Goal: Task Accomplishment & Management: Manage account settings

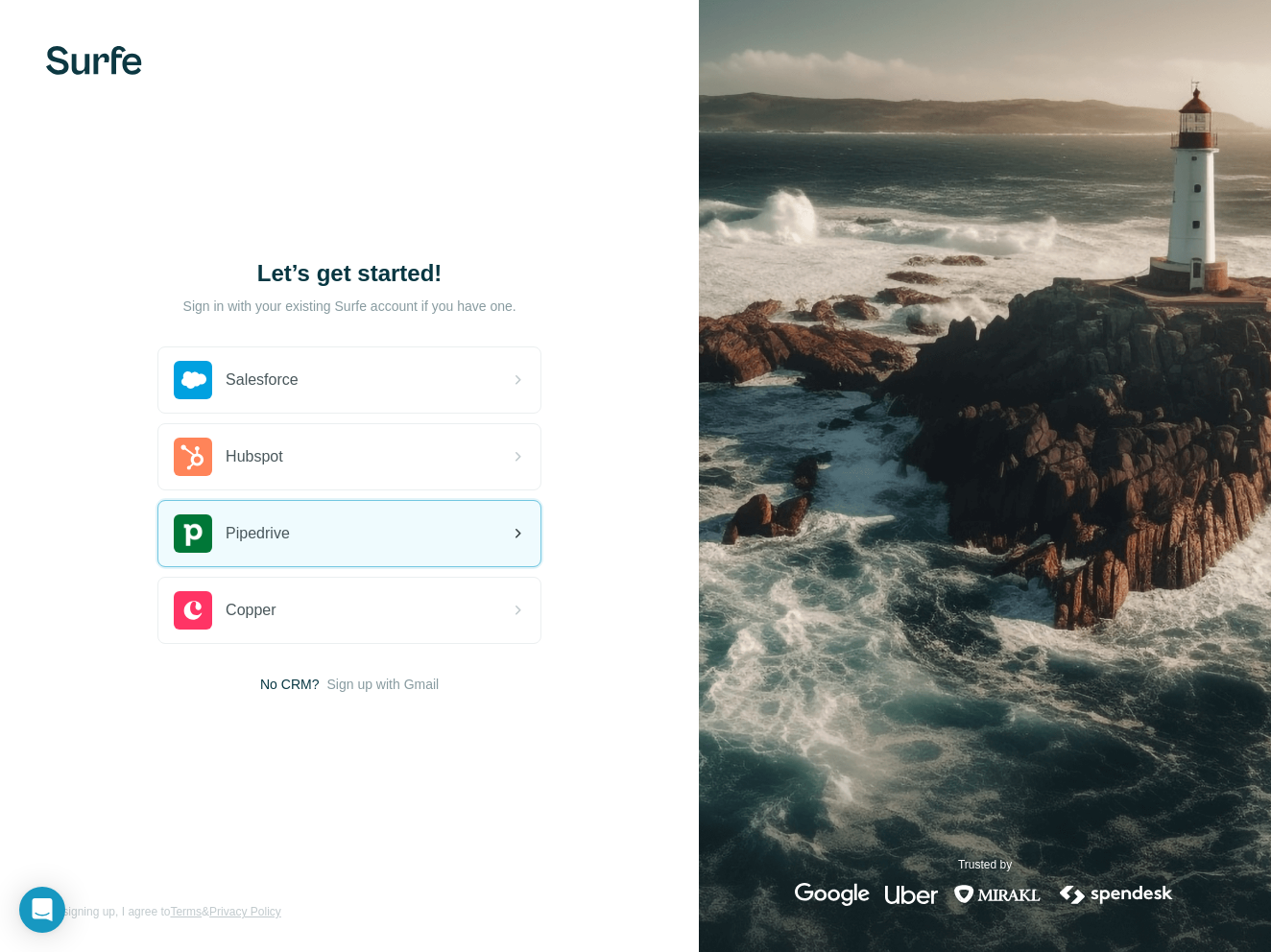
click at [307, 536] on div "Pipedrive" at bounding box center [348, 533] width 382 height 65
click at [442, 545] on div "Pipedrive" at bounding box center [348, 533] width 382 height 65
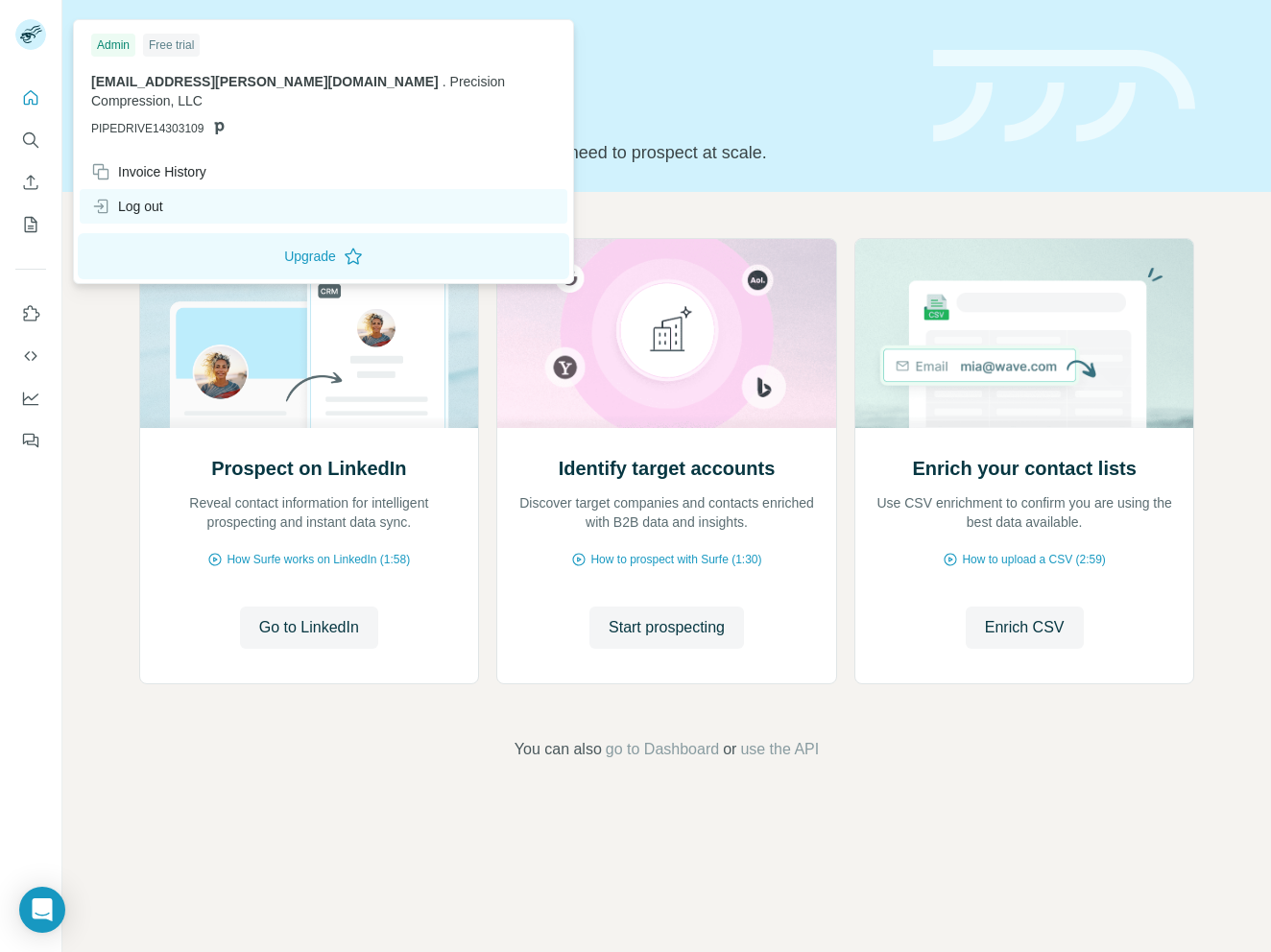
click at [102, 197] on icon at bounding box center [101, 207] width 20 height 20
click at [159, 197] on div "Log out" at bounding box center [127, 207] width 72 height 20
click at [171, 193] on div "Log out" at bounding box center [323, 206] width 487 height 34
click at [142, 198] on div "Log out" at bounding box center [323, 206] width 487 height 34
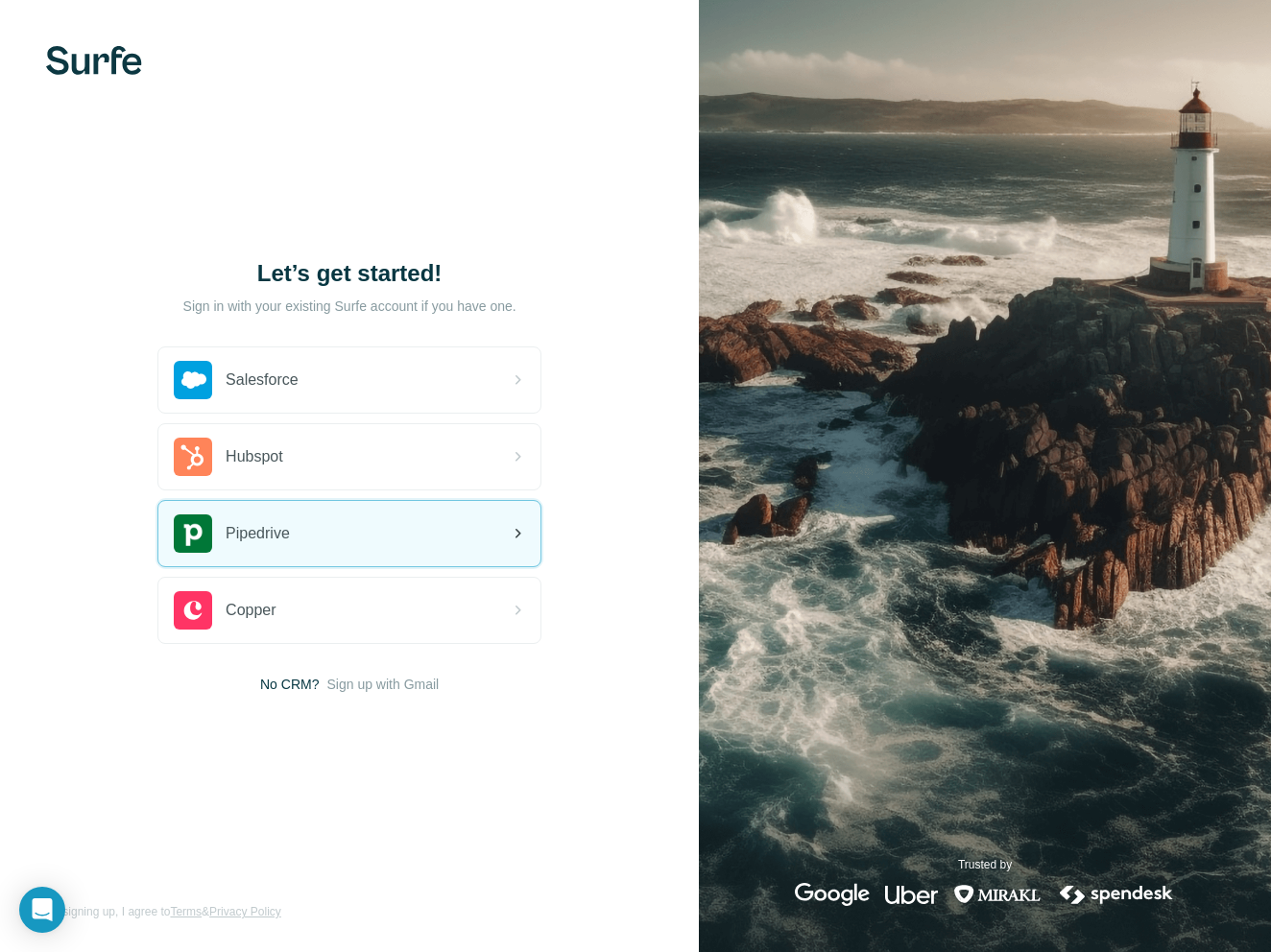
click at [259, 522] on span "Pipedrive" at bounding box center [258, 534] width 64 height 23
